Goal: Task Accomplishment & Management: Manage account settings

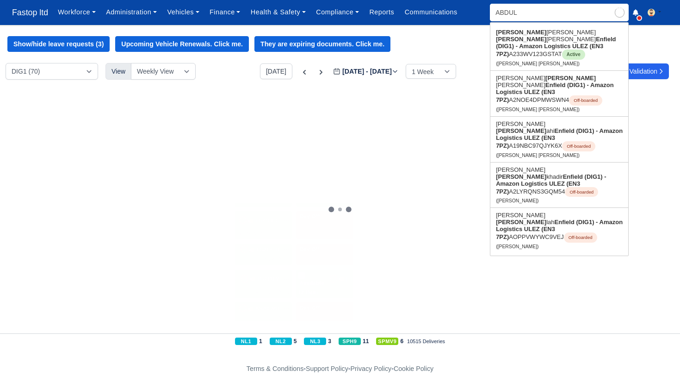
type input "ABDUL Karim Abdul Rahman"
click at [519, 34] on link "[PERSON_NAME] [PERSON_NAME] Enfield (DIG1) - Amazon Logistics ULEZ (EN3 7PZ) A2…" at bounding box center [560, 47] width 138 height 45
type input "[PERSON_NAME] [PERSON_NAME]"
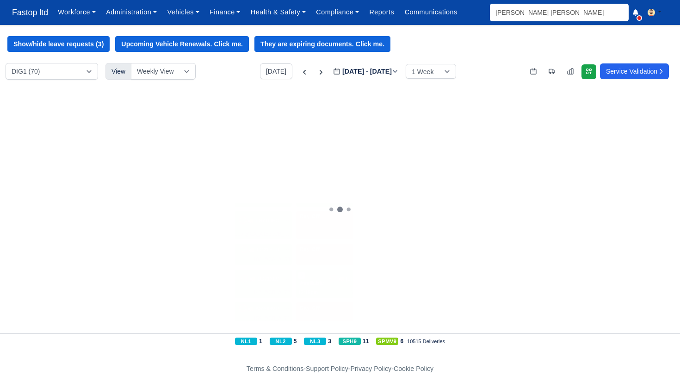
click at [519, 34] on body "Fastop ltd Workforce Manpower Expiring Documents Leave Requests Daily Attendanc…" at bounding box center [340, 194] width 680 height 389
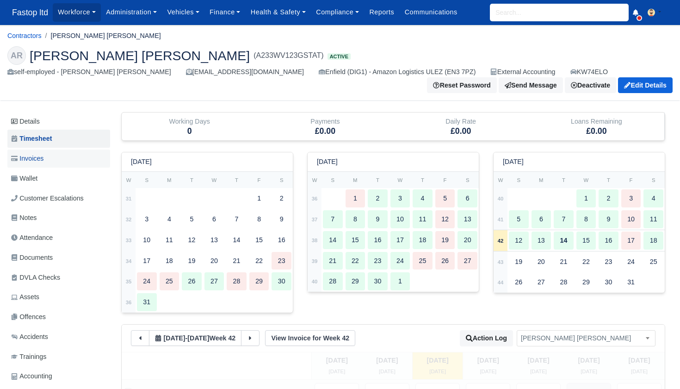
click at [41, 163] on link "Invoices" at bounding box center [58, 158] width 103 height 18
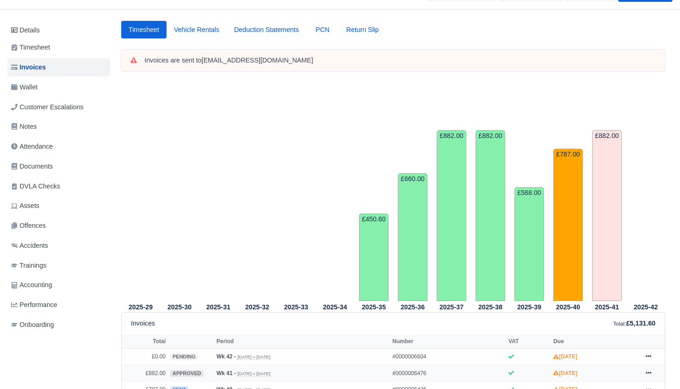
scroll to position [43, 0]
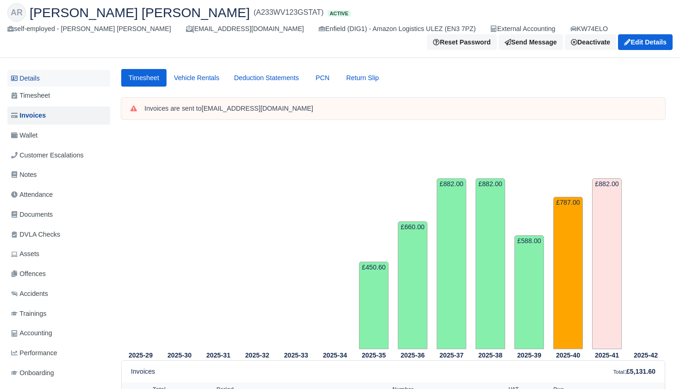
click at [27, 78] on link "Details" at bounding box center [58, 78] width 103 height 17
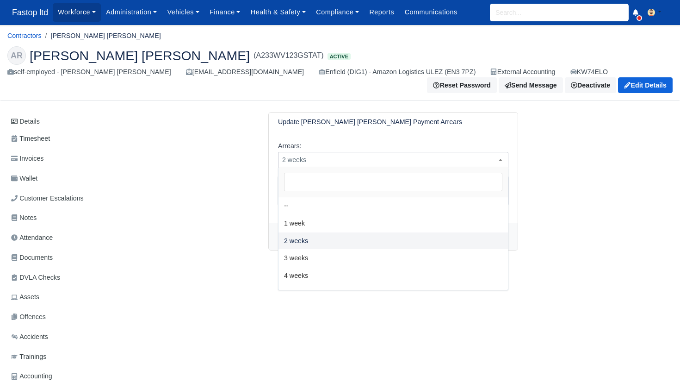
click at [407, 156] on span "2 weeks" at bounding box center [394, 160] width 230 height 12
select select "3W"
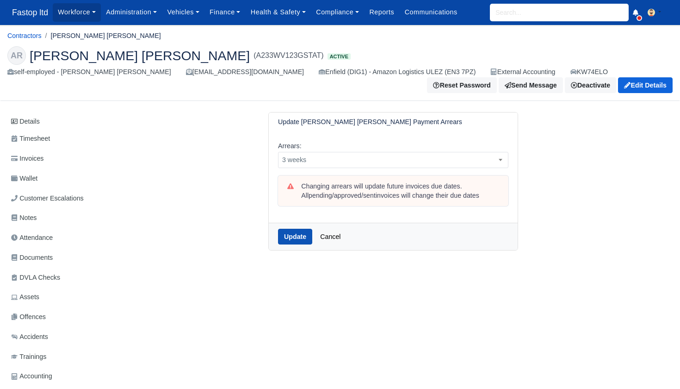
click at [294, 236] on button "Update" at bounding box center [295, 237] width 34 height 16
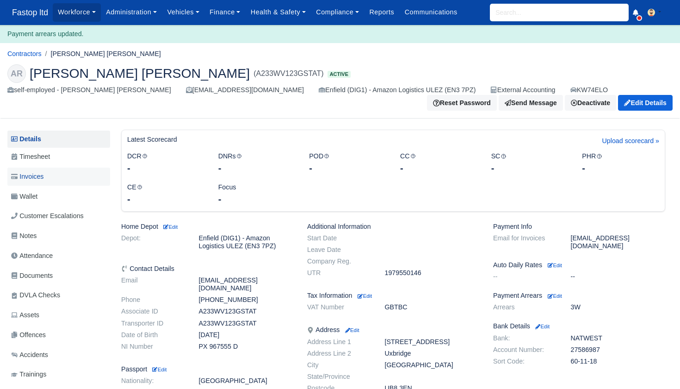
click at [34, 172] on span "Invoices" at bounding box center [27, 176] width 32 height 11
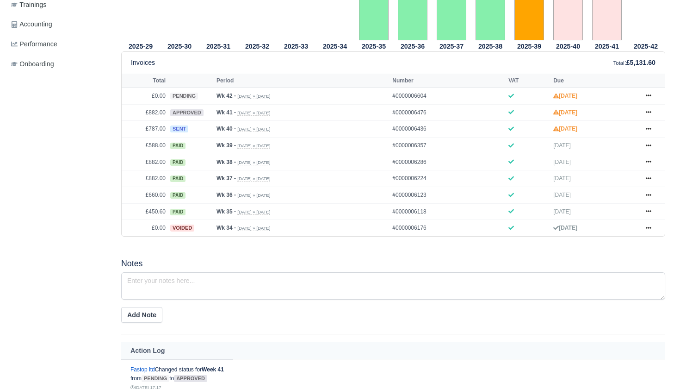
scroll to position [358, 0]
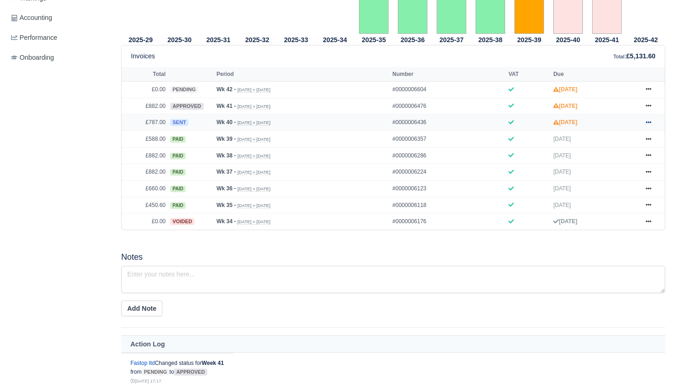
click at [646, 125] on icon at bounding box center [649, 122] width 6 height 6
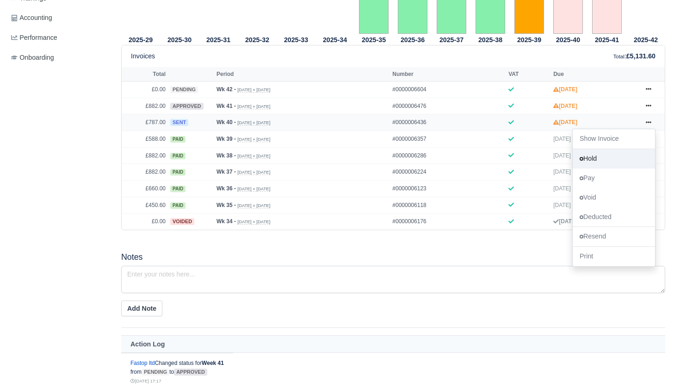
click at [603, 168] on link "Hold" at bounding box center [614, 158] width 82 height 19
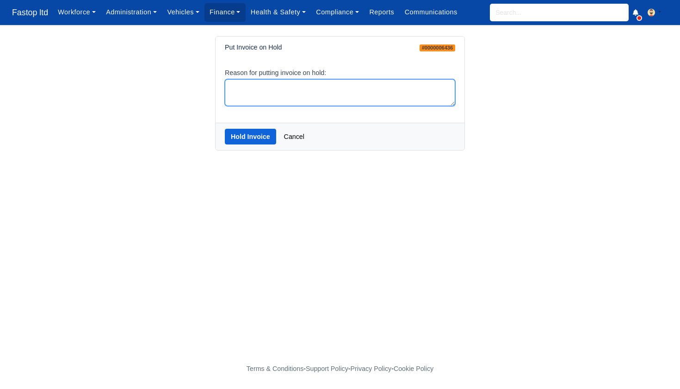
click at [344, 103] on textarea "Reason for putting invoice on hold:" at bounding box center [340, 92] width 230 height 27
type textarea "H"
type textarea "j"
type textarea "hold"
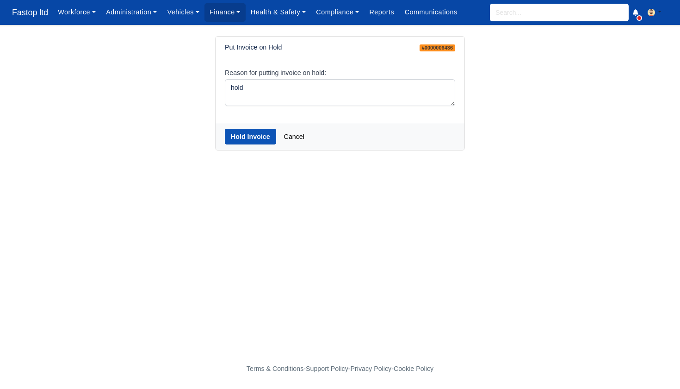
click at [247, 137] on button "Hold Invoice" at bounding box center [250, 137] width 51 height 16
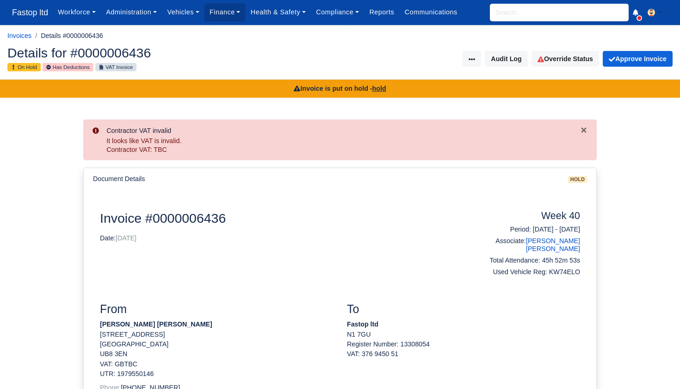
click at [526, 14] on input "search" at bounding box center [559, 13] width 139 height 18
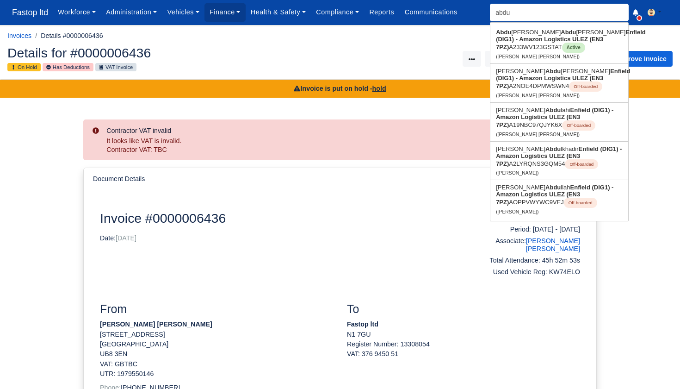
type input "abdul"
type input "abdul Karim Abdul Rahman"
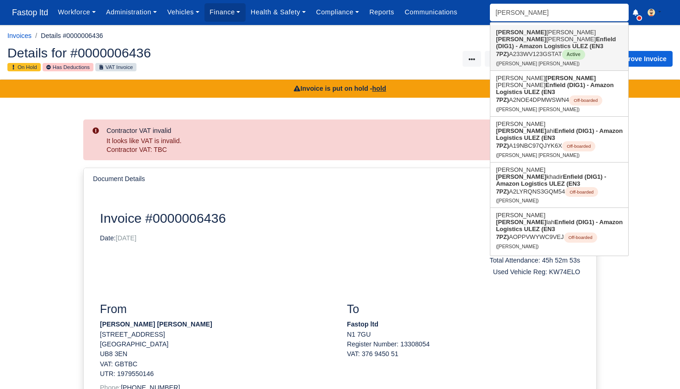
click at [522, 37] on strong "Enfield (DIG1) - Amazon Logistics ULEZ (EN3 7PZ)" at bounding box center [556, 47] width 120 height 22
type input "Abdul Karim Abdul Rahman"
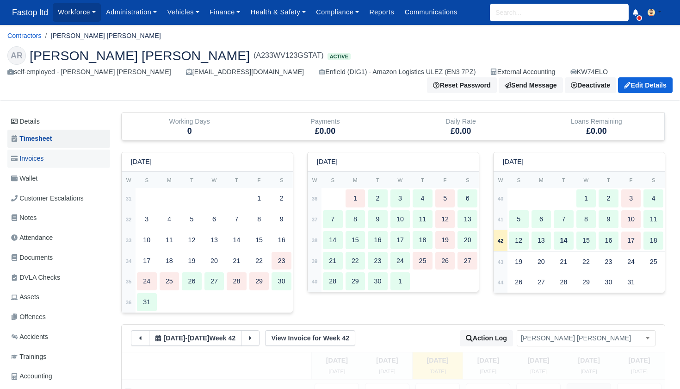
click at [37, 160] on span "Invoices" at bounding box center [27, 158] width 32 height 11
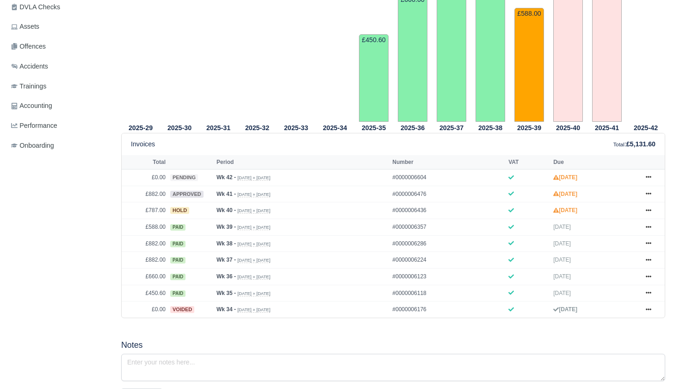
scroll to position [346, 0]
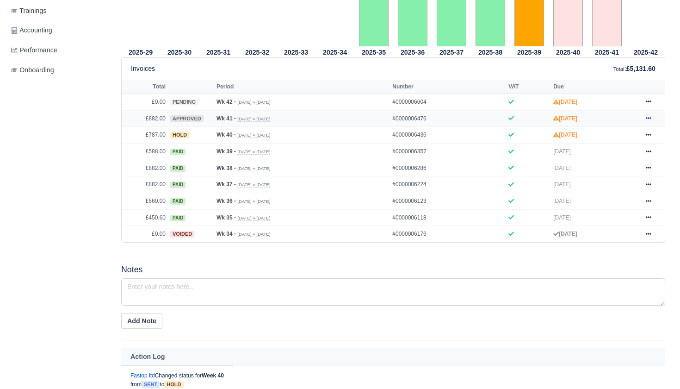
click at [647, 121] on icon at bounding box center [649, 118] width 6 height 6
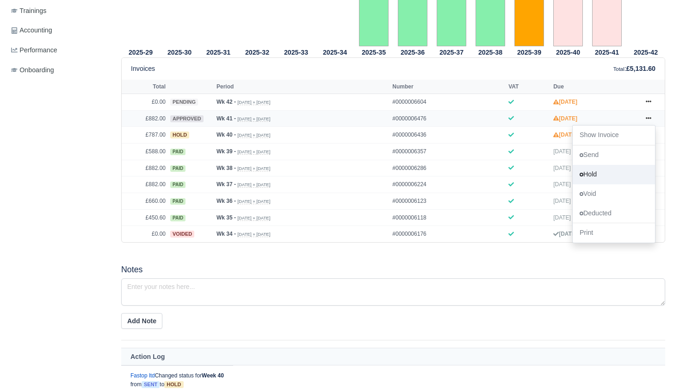
click at [604, 184] on link "Hold" at bounding box center [614, 173] width 82 height 19
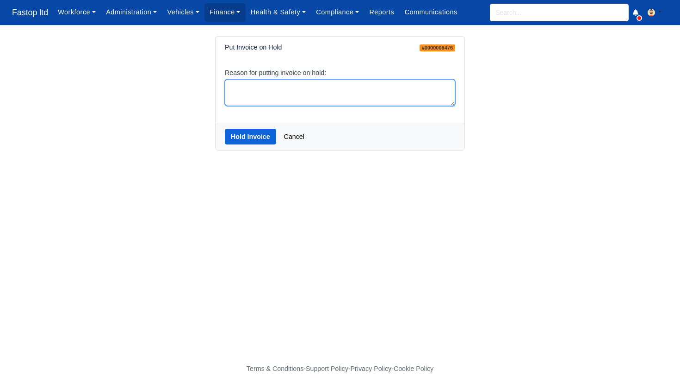
click at [300, 90] on textarea "Reason for putting invoice on hold:" at bounding box center [340, 92] width 230 height 27
type textarea "hold"
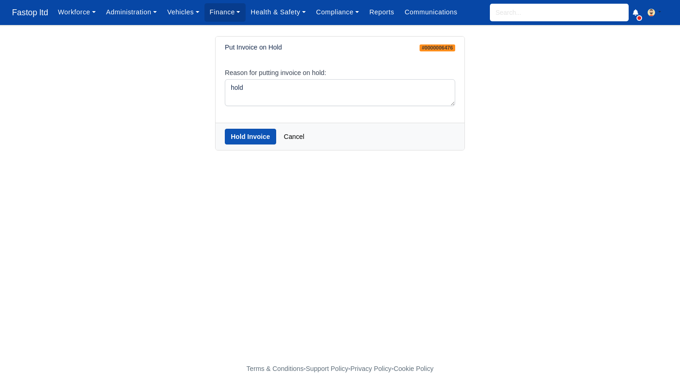
click at [257, 135] on button "Hold Invoice" at bounding box center [250, 137] width 51 height 16
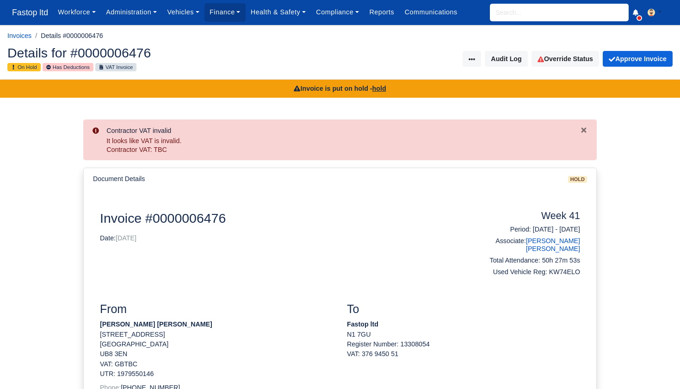
click at [520, 15] on input "search" at bounding box center [559, 13] width 139 height 18
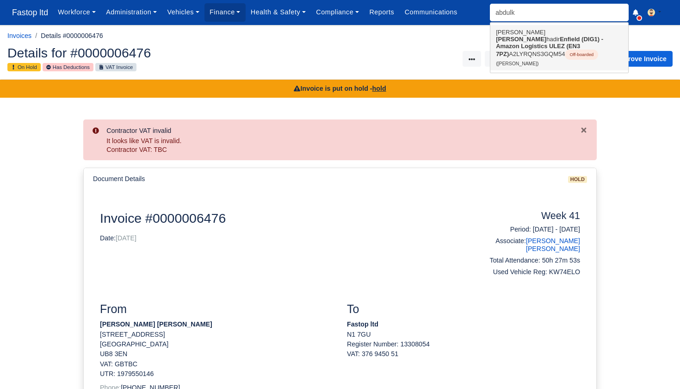
type input "[PERSON_NAME]"
type input "[PERSON_NAME] [PERSON_NAME]"
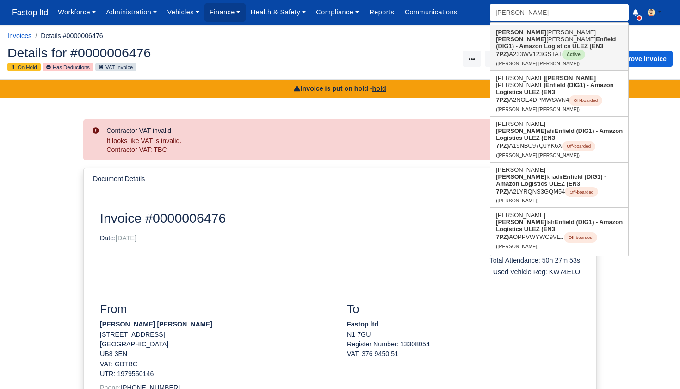
click at [522, 47] on link "[PERSON_NAME] [PERSON_NAME] Enfield (DIG1) - Amazon Logistics ULEZ (EN3 7PZ) A2…" at bounding box center [560, 47] width 138 height 45
type input "[PERSON_NAME] [PERSON_NAME]"
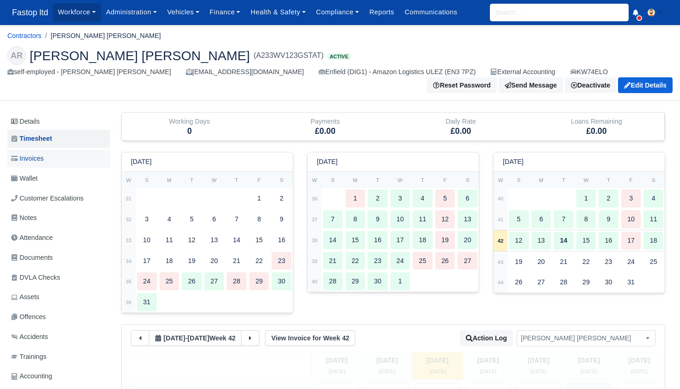
click at [31, 158] on span "Invoices" at bounding box center [27, 158] width 32 height 11
